Goal: Task Accomplishment & Management: Manage account settings

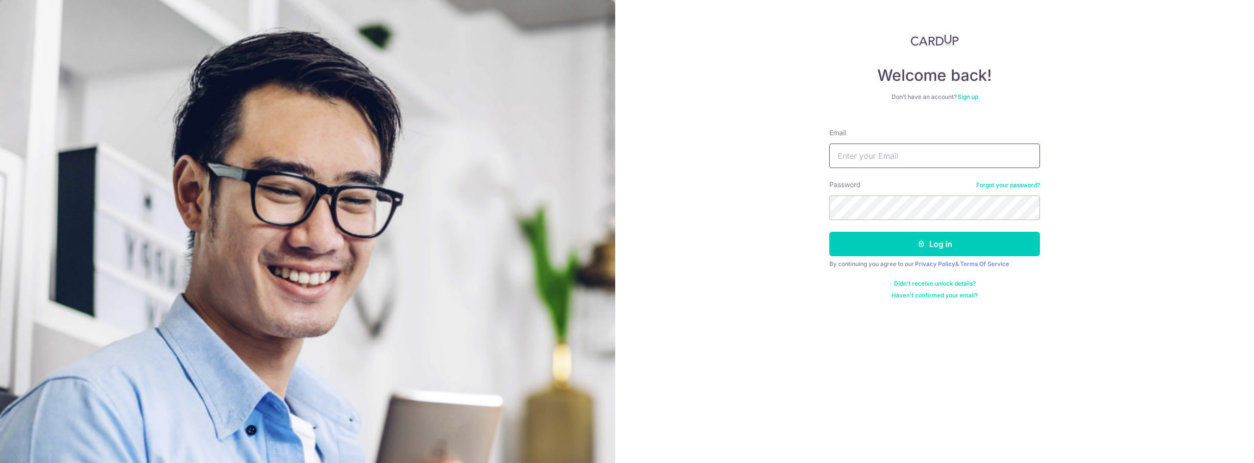
click at [852, 163] on input "Email" at bounding box center [934, 155] width 211 height 24
type input "[EMAIL_ADDRESS][DOMAIN_NAME]"
click at [866, 246] on button "Log in" at bounding box center [934, 244] width 211 height 24
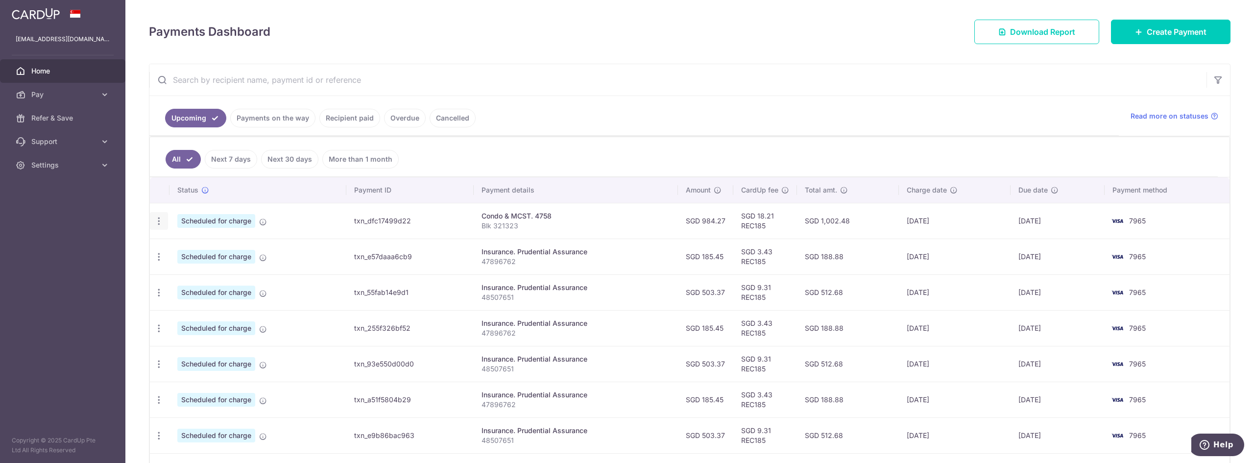
click at [159, 217] on icon "button" at bounding box center [159, 221] width 10 height 10
click at [217, 251] on span "Update payment" at bounding box center [211, 248] width 67 height 12
radio input "true"
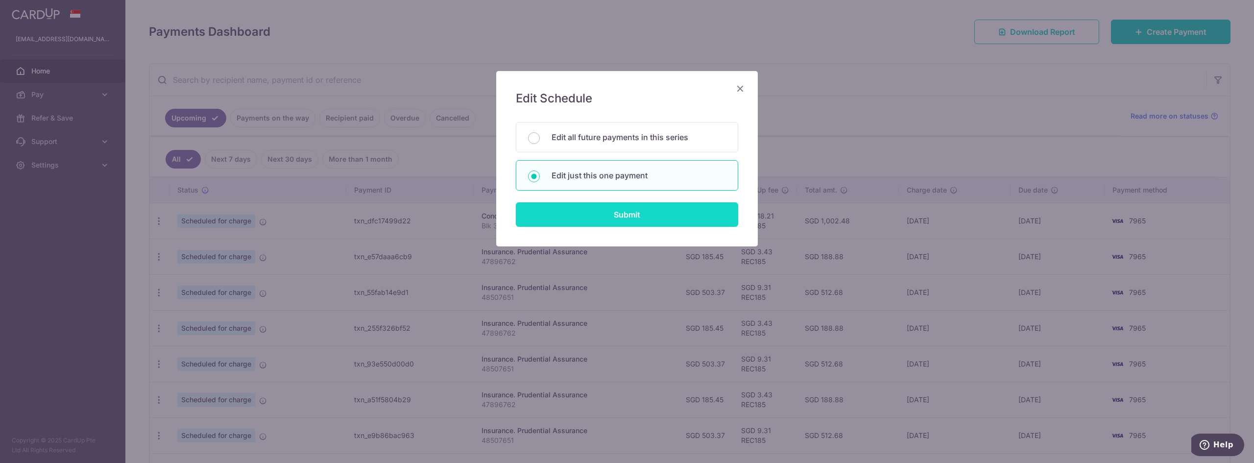
click at [634, 214] on input "Submit" at bounding box center [627, 214] width 222 height 24
radio input "true"
type input "984.27"
type input "[DATE]"
type input "Blk 321323"
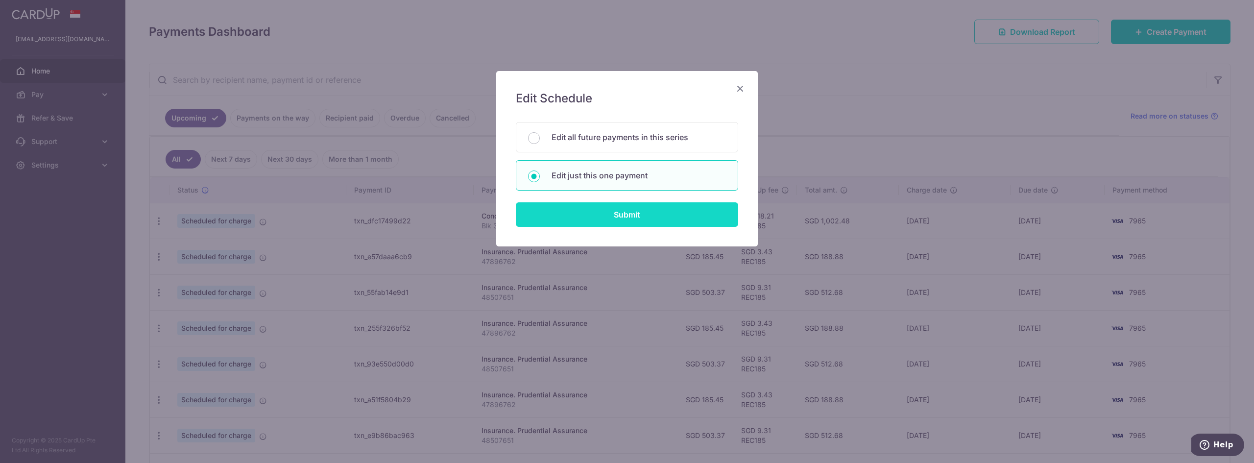
type input "REC185"
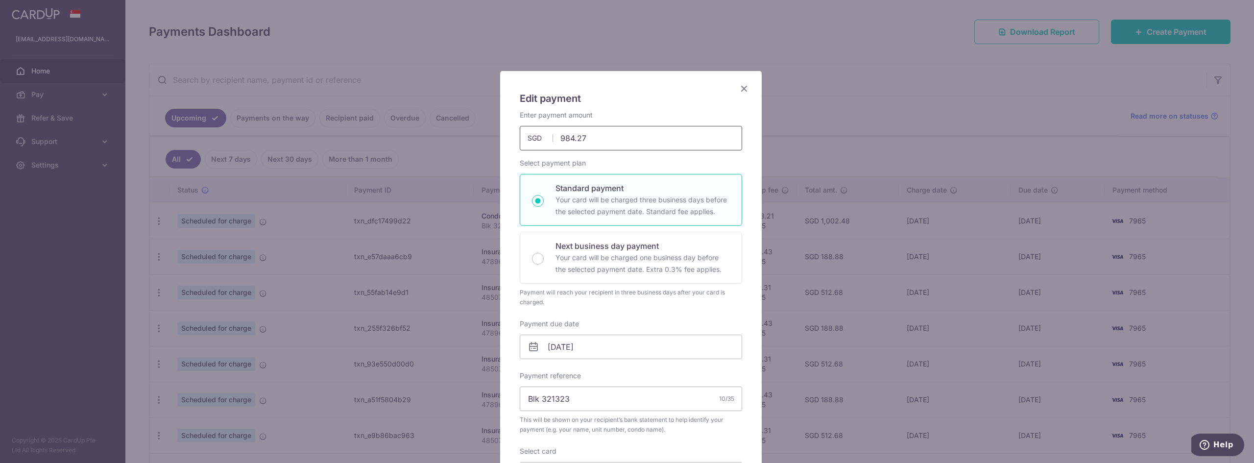
click at [593, 138] on input "984.27" at bounding box center [631, 138] width 222 height 24
type input "9"
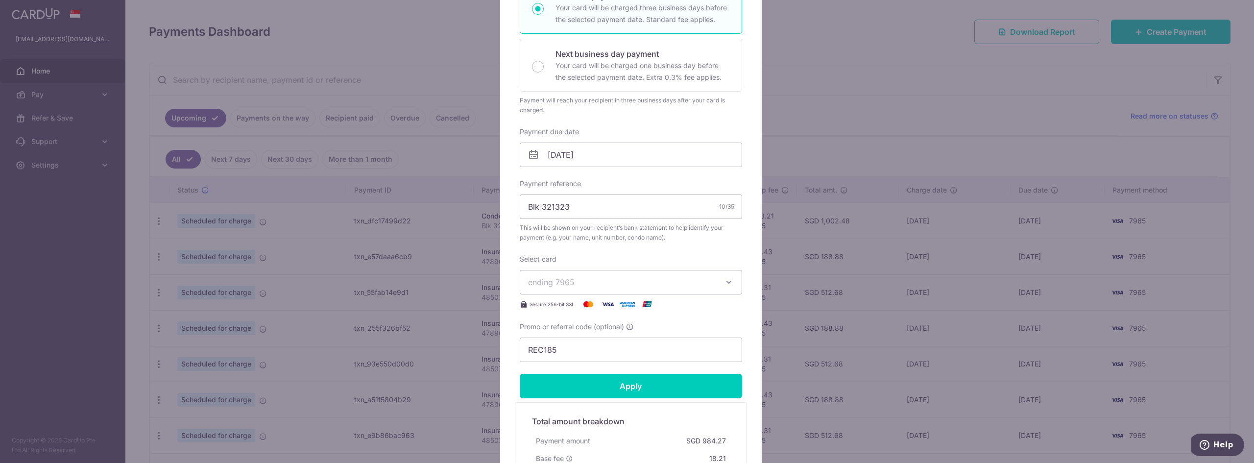
scroll to position [193, 0]
type input "1,121.61"
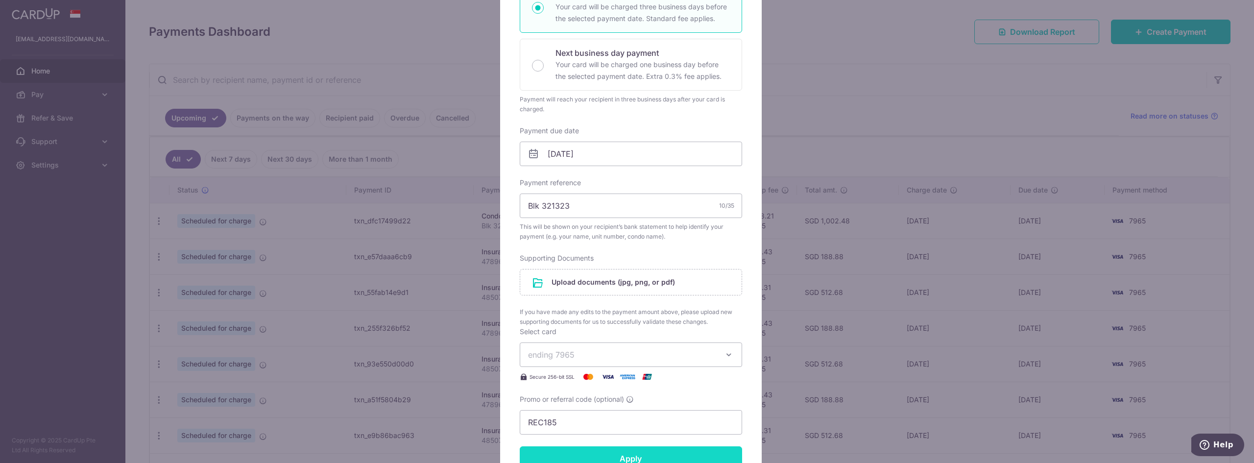
click at [625, 378] on form "By clicking apply, you will make changes to all payments to 4758 scheduled from…" at bounding box center [631, 250] width 222 height 666
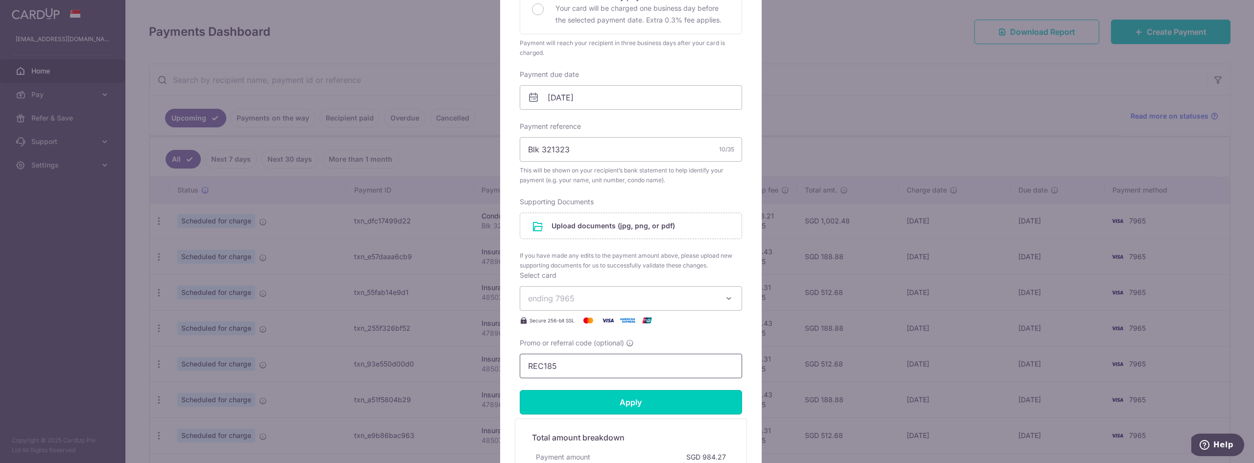
scroll to position [250, 0]
click at [621, 404] on input "Apply" at bounding box center [631, 401] width 222 height 24
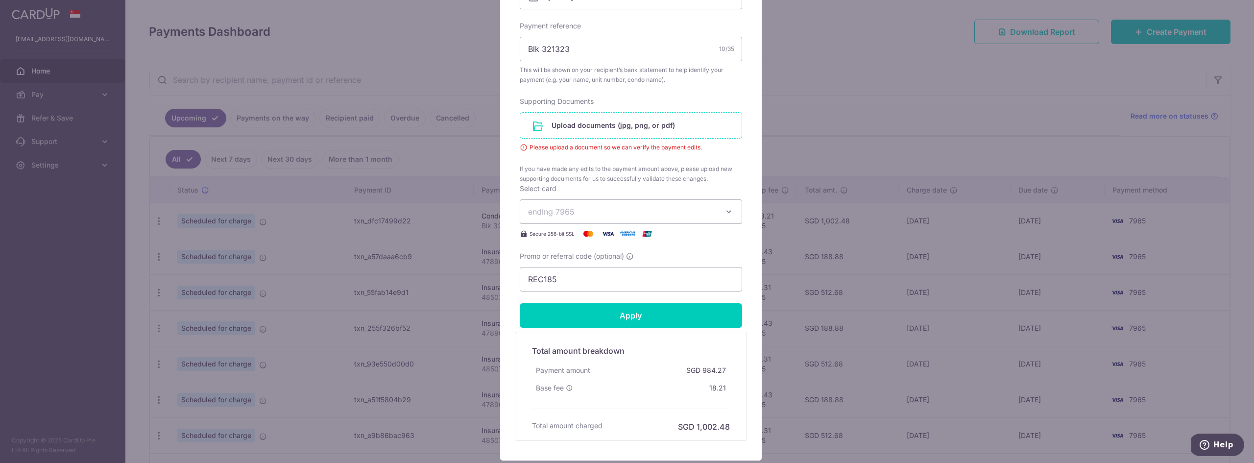
scroll to position [350, 0]
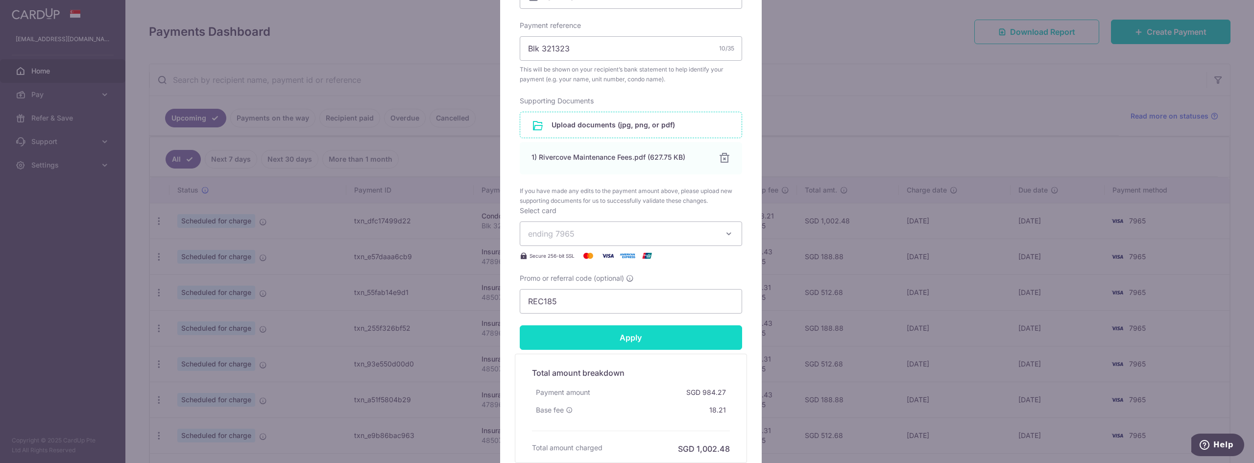
click at [655, 339] on input "Apply" at bounding box center [631, 337] width 222 height 24
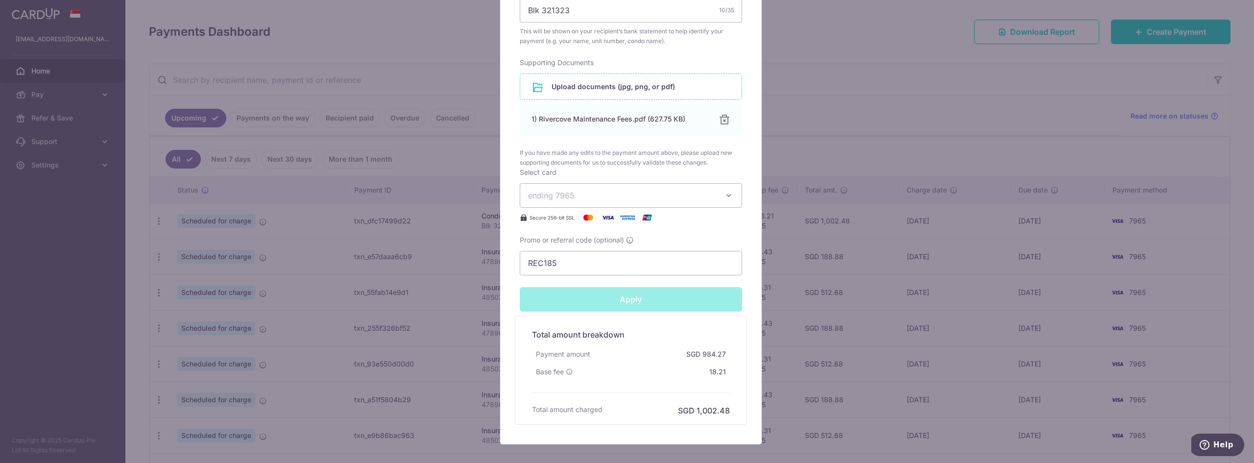
type input "Successfully Applied"
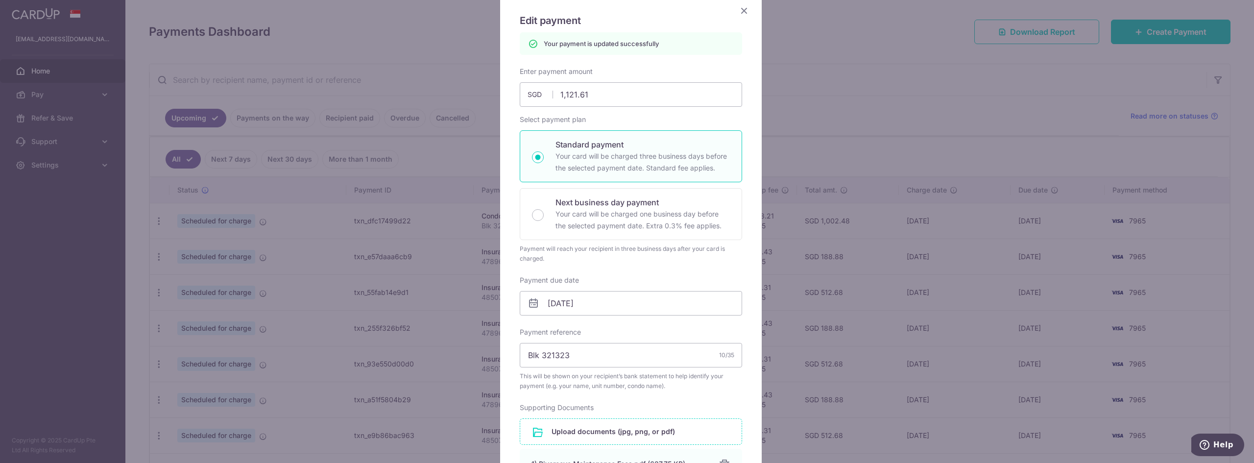
scroll to position [0, 0]
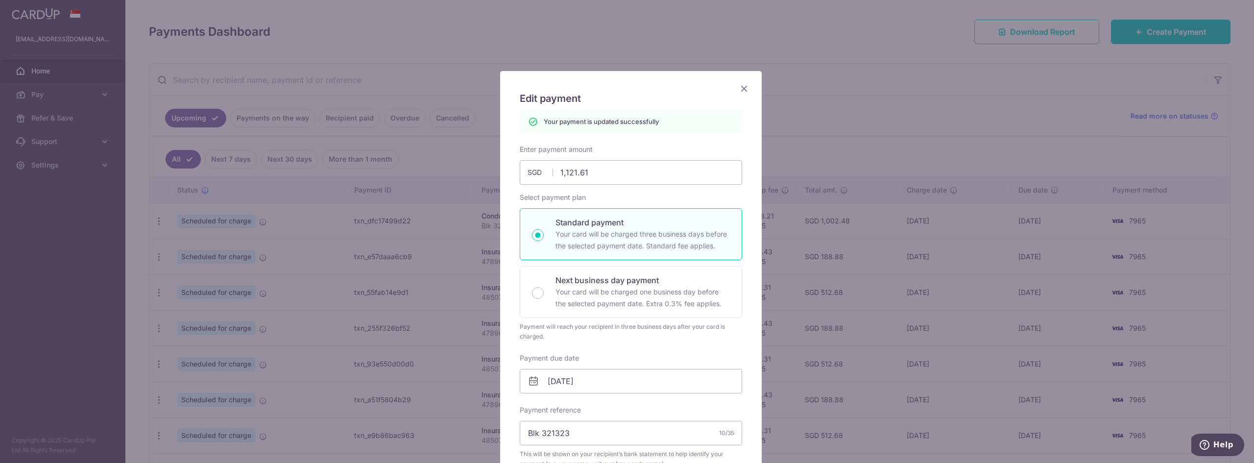
click at [738, 85] on icon "Close" at bounding box center [744, 88] width 12 height 12
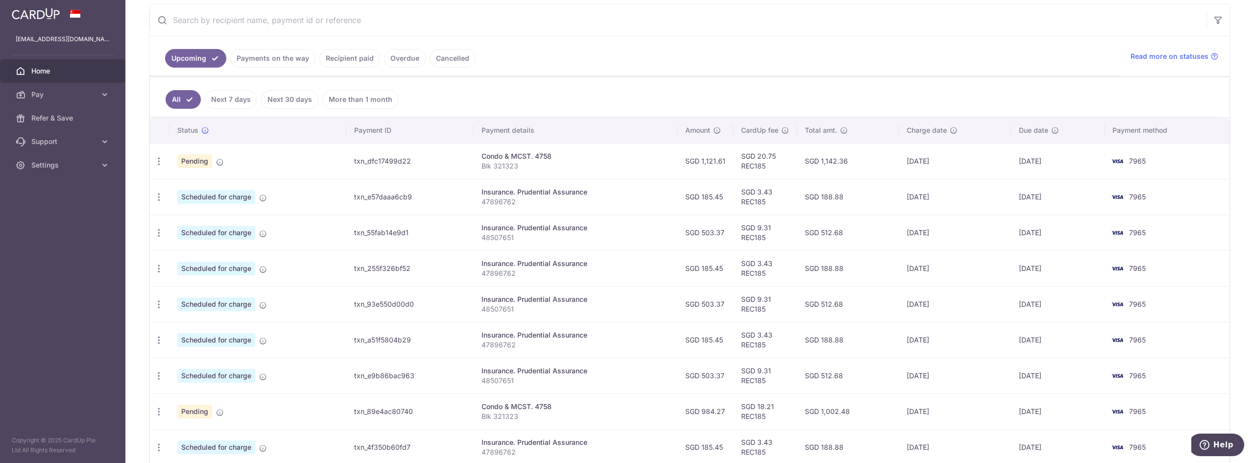
scroll to position [60, 0]
